Goal: Task Accomplishment & Management: Manage account settings

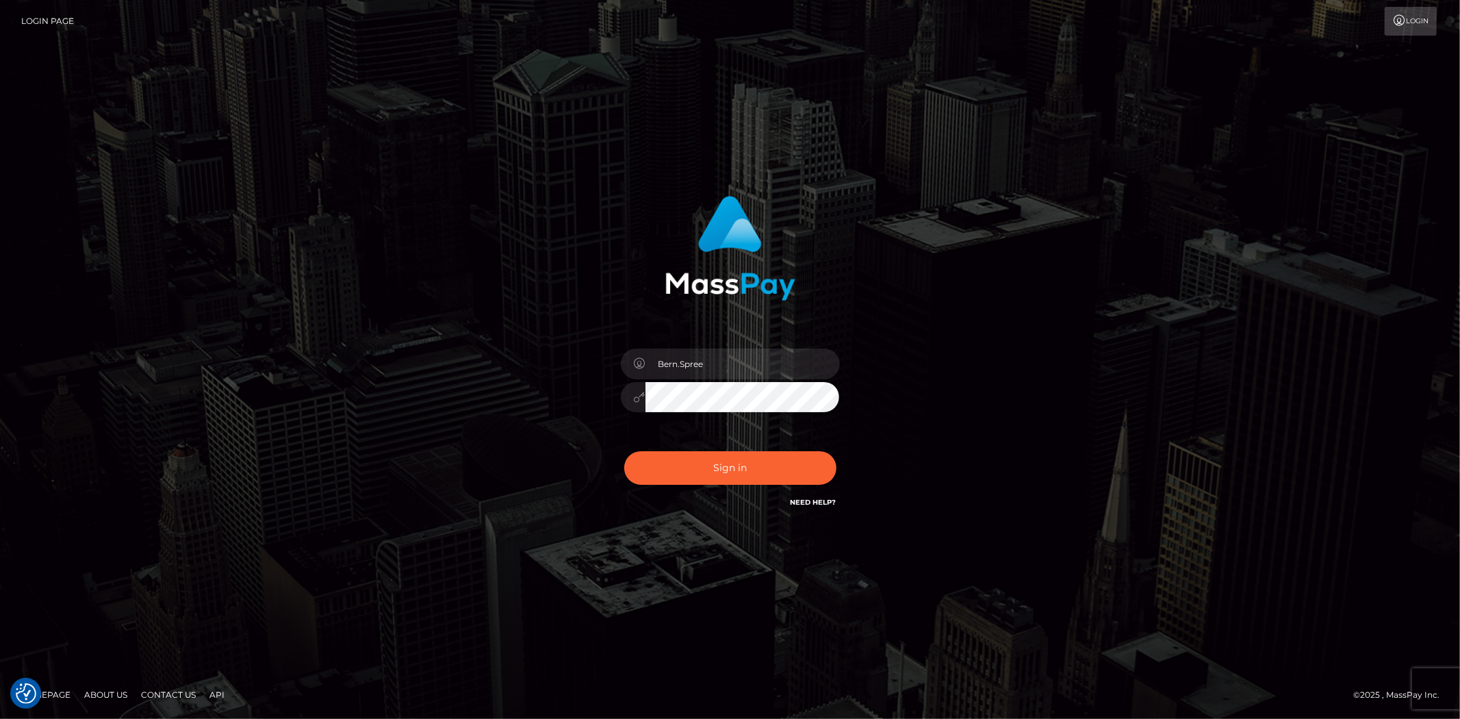
click at [580, 433] on div "Bern.Spree Sign in" at bounding box center [729, 353] width 359 height 335
drag, startPoint x: 712, startPoint y: 364, endPoint x: 329, endPoint y: 345, distance: 383.9
click at [329, 345] on div "Bern.Spree" at bounding box center [730, 360] width 1460 height 554
click at [329, 359] on div "Sign in" at bounding box center [730, 360] width 1460 height 554
click at [751, 357] on input "text" at bounding box center [743, 363] width 194 height 31
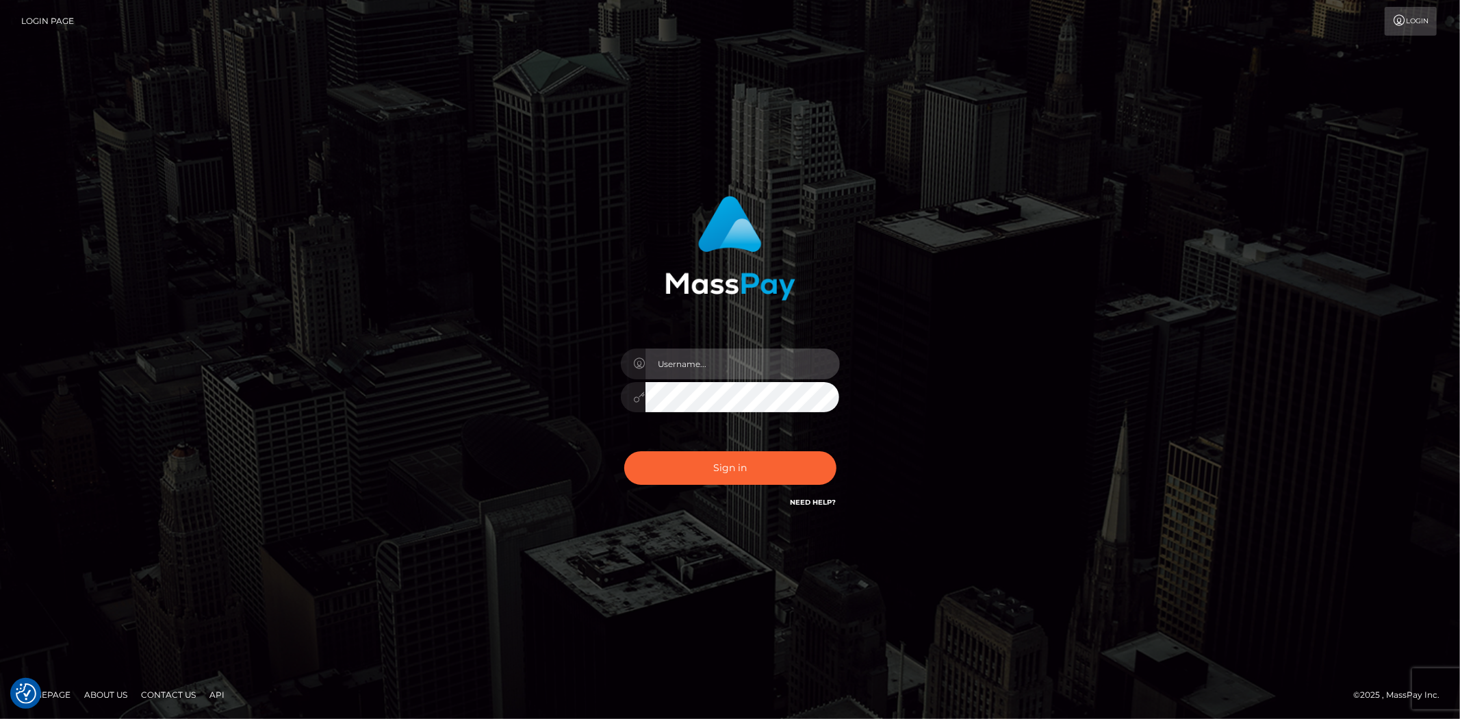
type input "Bern.Spree"
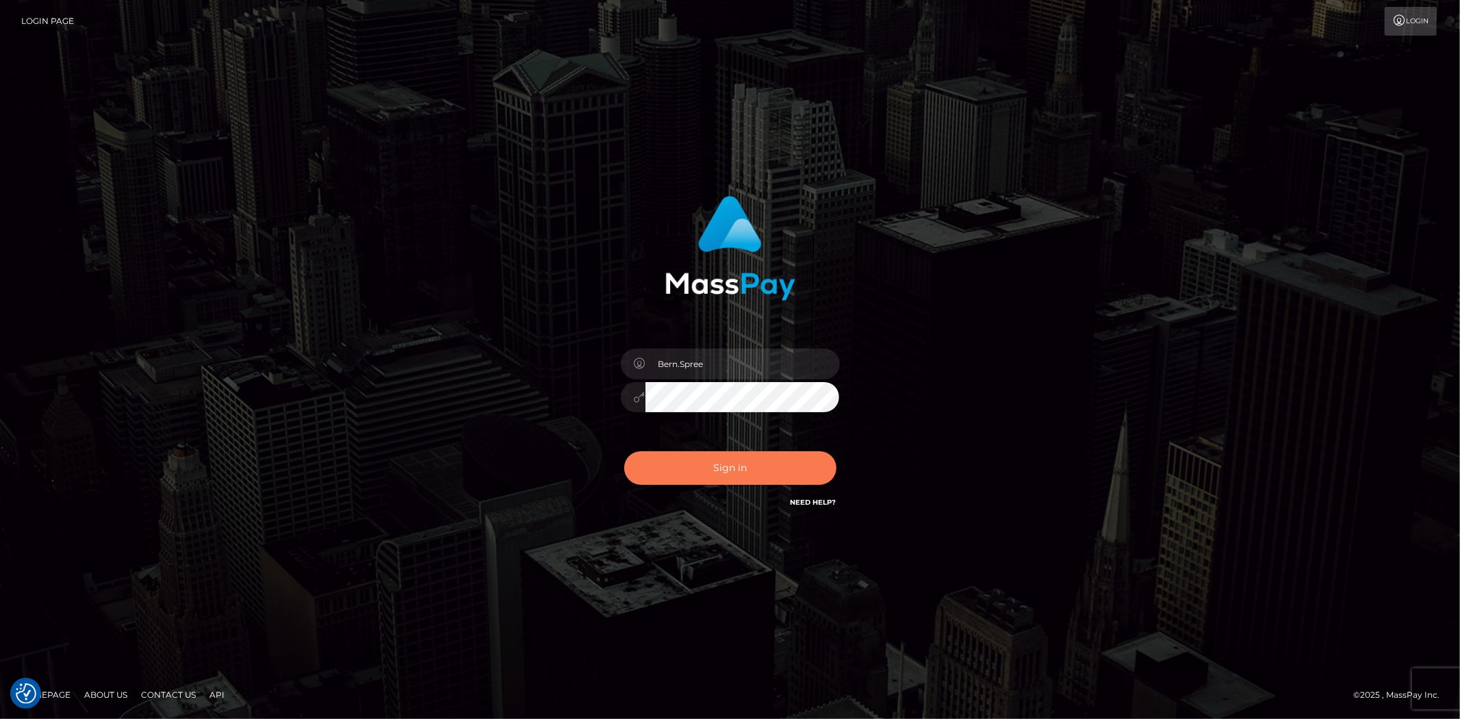
click at [697, 477] on button "Sign in" at bounding box center [730, 468] width 212 height 34
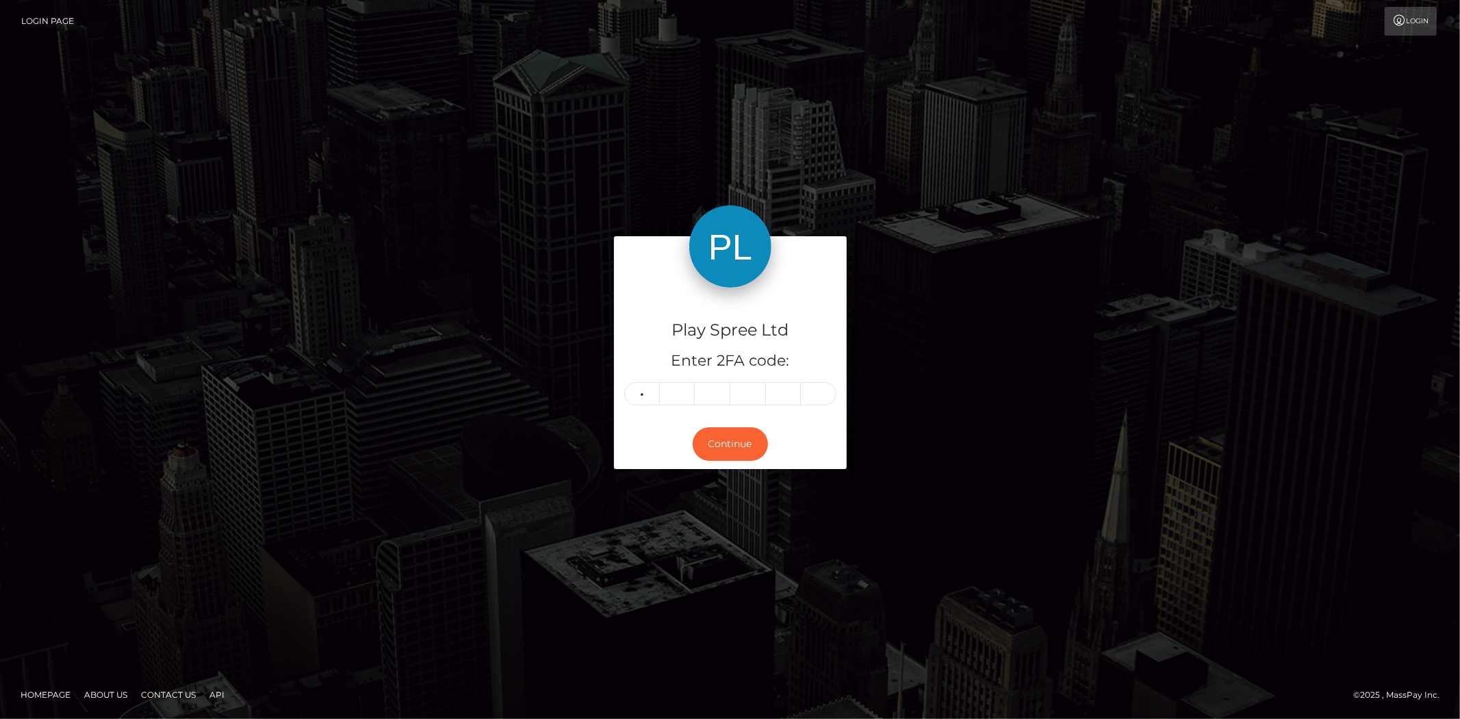
type input "2"
type input "3"
type input "5"
type input "0"
type input "2"
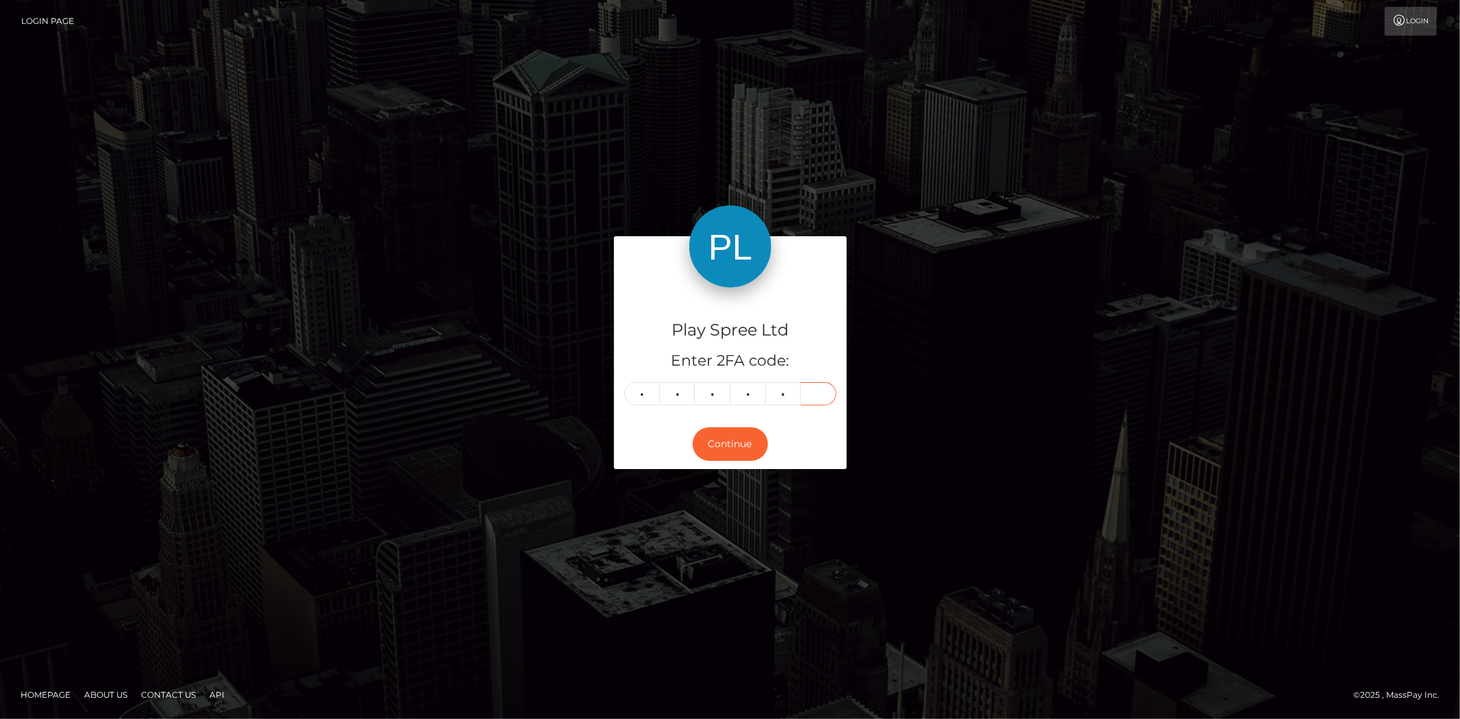
type input "4"
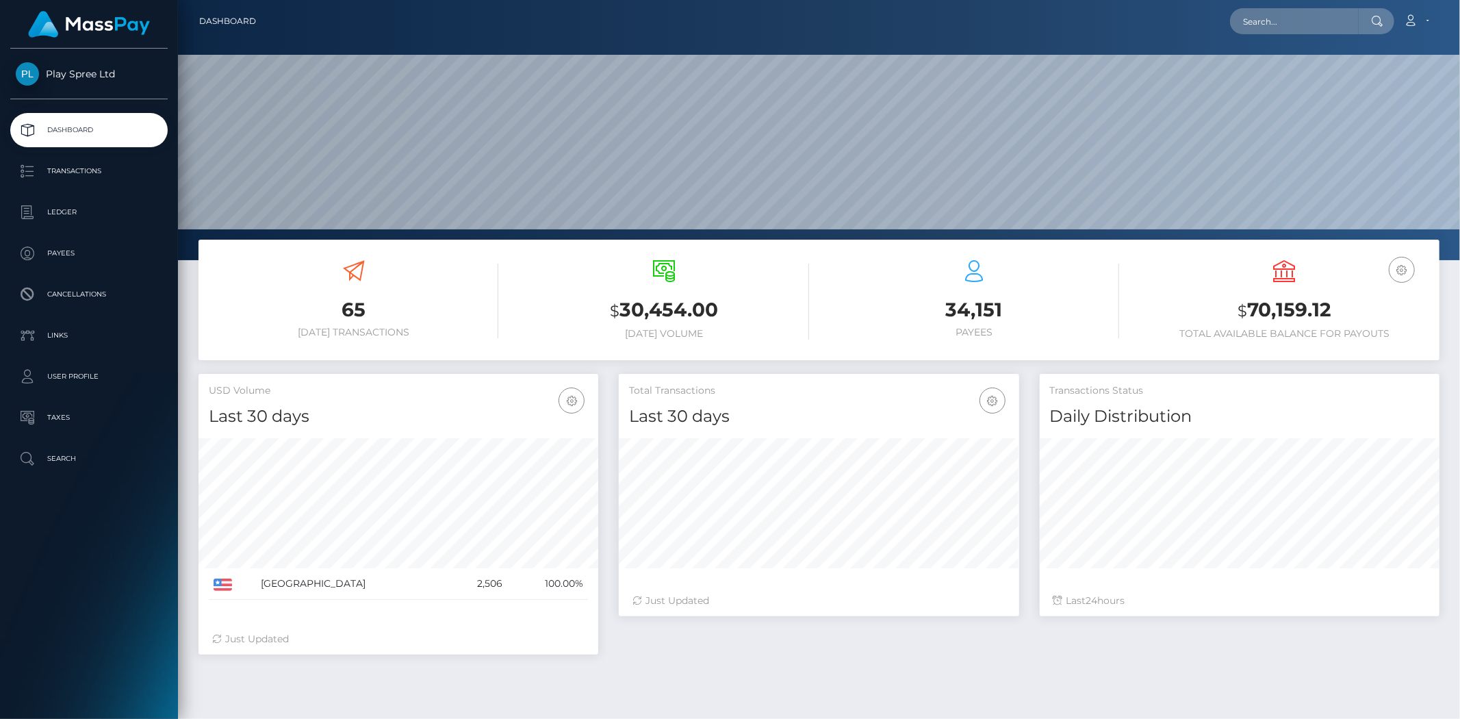
scroll to position [242, 400]
drag, startPoint x: 1248, startPoint y: 305, endPoint x: 1334, endPoint y: 306, distance: 85.6
click at [1334, 306] on h3 "$ 70,159.12" at bounding box center [1285, 310] width 290 height 28
copy h3 "70,159.12"
